Goal: Obtain resource: Obtain resource

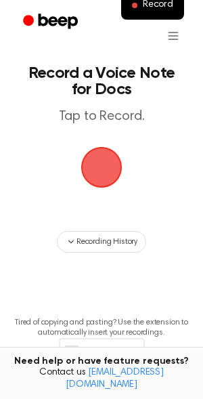
click at [112, 167] on span "button" at bounding box center [102, 168] width 44 height 44
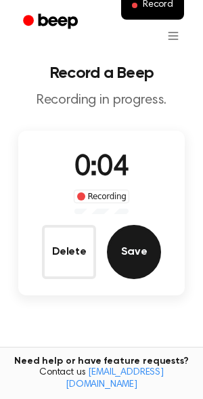
click at [146, 243] on button "Save" at bounding box center [134, 252] width 54 height 54
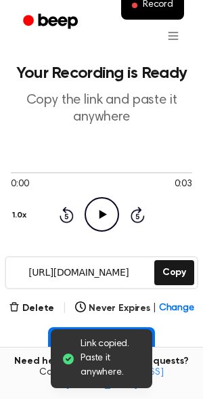
click at [106, 149] on div "0:00 0:03 1.0x Rewind 5 seconds Play Audio Skip 5 seconds" at bounding box center [102, 199] width 182 height 103
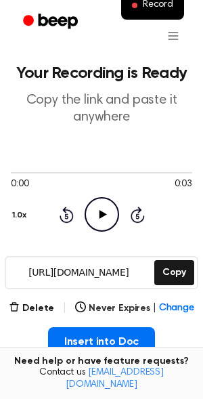
click at [93, 211] on icon "Play Audio" at bounding box center [102, 214] width 35 height 35
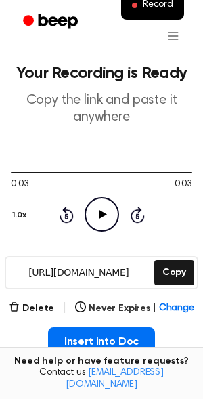
click at [98, 227] on icon "Play Audio" at bounding box center [102, 214] width 35 height 35
click at [99, 224] on icon "Play Audio" at bounding box center [102, 214] width 35 height 35
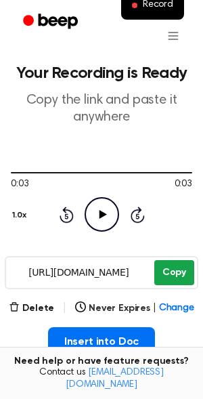
click at [168, 278] on button "Copy" at bounding box center [174, 272] width 40 height 25
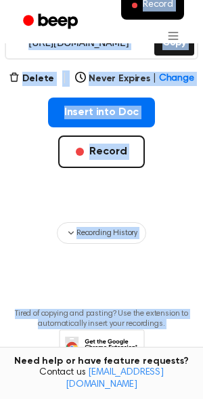
scroll to position [277, 0]
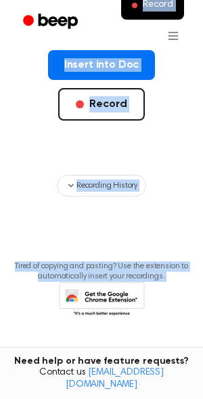
drag, startPoint x: 21, startPoint y: 6, endPoint x: 196, endPoint y: 420, distance: 449.3
click at [196, 398] on html "Record Your Recording is Ready Copy the link and paste it anywhere 0:03 0:03 1.…" at bounding box center [101, 61] width 203 height 677
click at [121, 262] on p "Tired of copying and pasting? Use the extension to automatically insert your re…" at bounding box center [102, 271] width 182 height 20
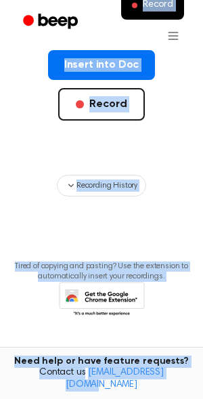
drag, startPoint x: 194, startPoint y: 390, endPoint x: 114, endPoint y: 31, distance: 367.8
click at [114, 31] on div "Record Your Recording is Ready Copy the link and paste it anywhere 0:03 0:03 1.…" at bounding box center [101, 61] width 203 height 677
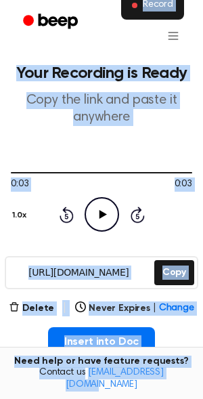
copy div "Record Your Recording is Ready Copy the link and paste it anywhere 0:03 0:03 1.…"
